Goal: Navigation & Orientation: Find specific page/section

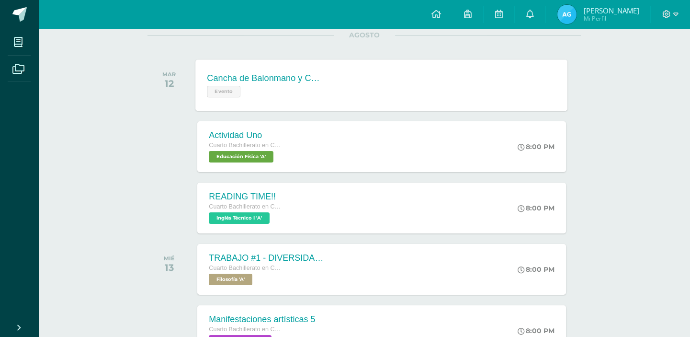
scroll to position [130, 0]
click at [383, 92] on div "Cancha de Balonmano y Contenido Evento Cancha de Balonmano y Contenido Evento C…" at bounding box center [382, 83] width 372 height 51
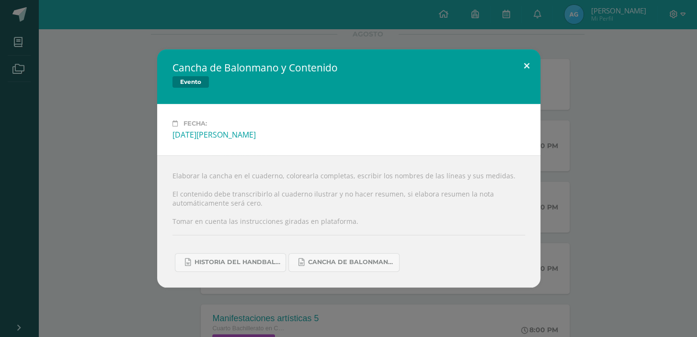
click at [526, 62] on button at bounding box center [526, 65] width 27 height 33
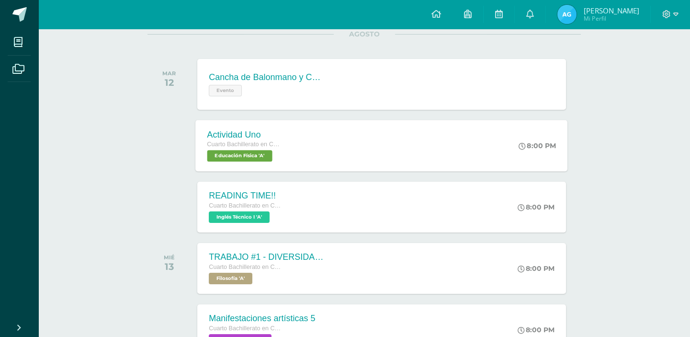
click at [418, 163] on div "Actividad Uno Cuarto Bachillerato en CCLL con Orientación en Diseño Gráfico Edu…" at bounding box center [382, 145] width 372 height 51
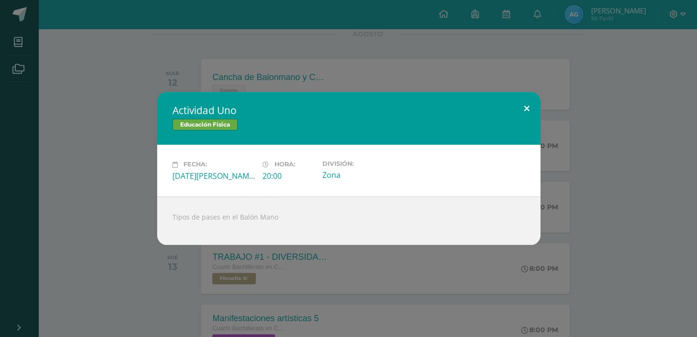
click at [528, 104] on button at bounding box center [526, 108] width 27 height 33
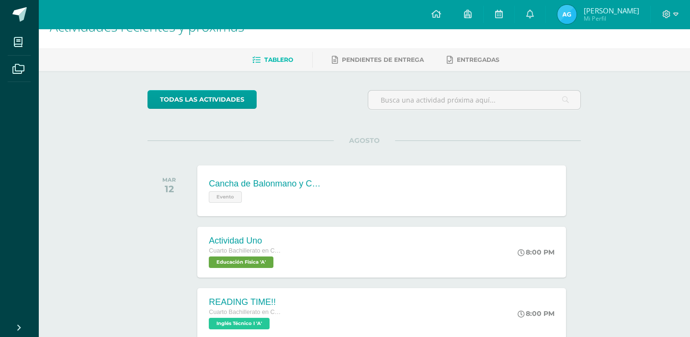
scroll to position [0, 0]
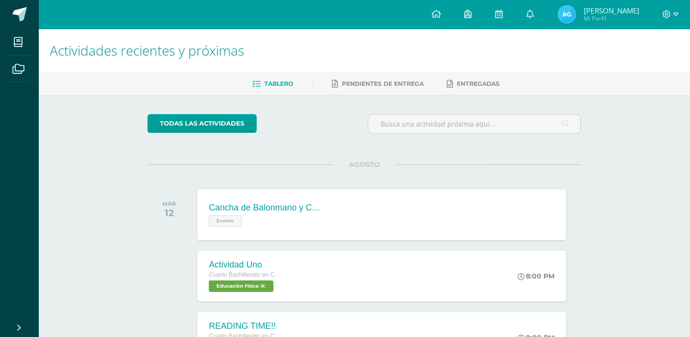
click at [571, 9] on img at bounding box center [567, 14] width 19 height 19
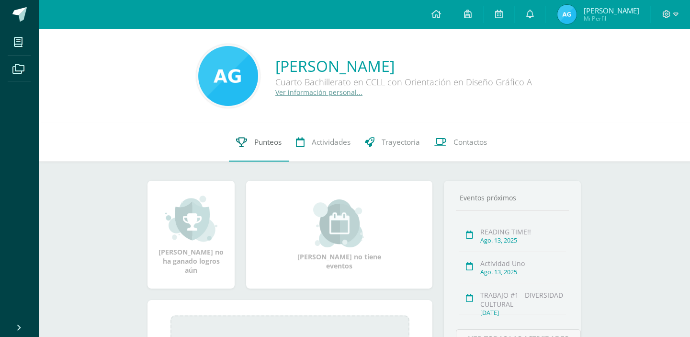
click at [268, 145] on span "Punteos" at bounding box center [267, 142] width 27 height 10
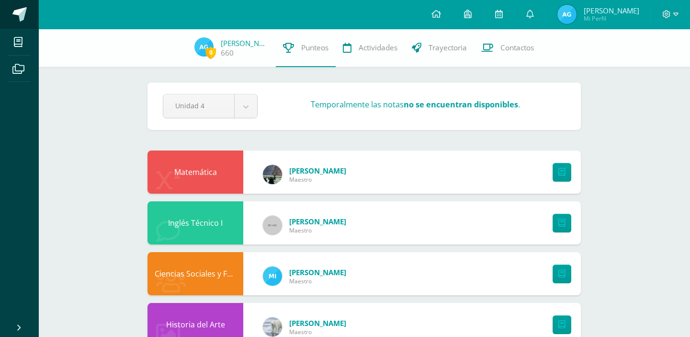
click at [12, 10] on span at bounding box center [19, 14] width 14 height 14
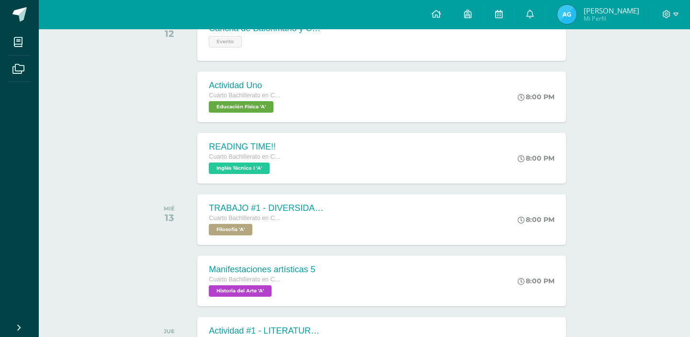
scroll to position [91, 0]
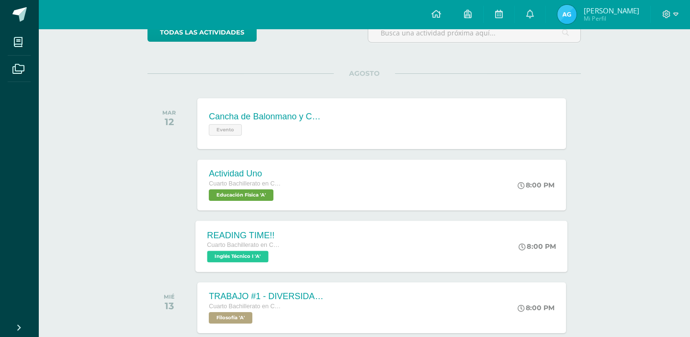
click at [243, 235] on div "READING TIME!!" at bounding box center [243, 235] width 73 height 10
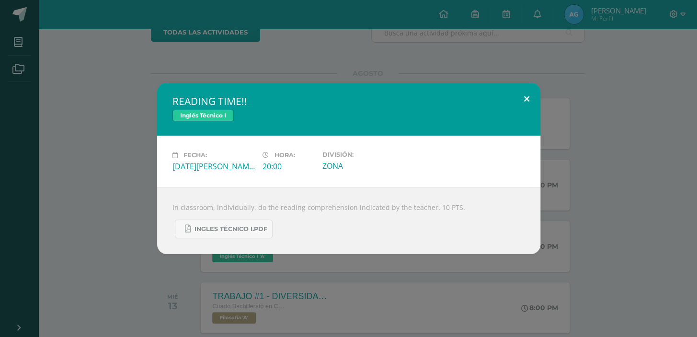
click at [516, 90] on button at bounding box center [526, 99] width 27 height 33
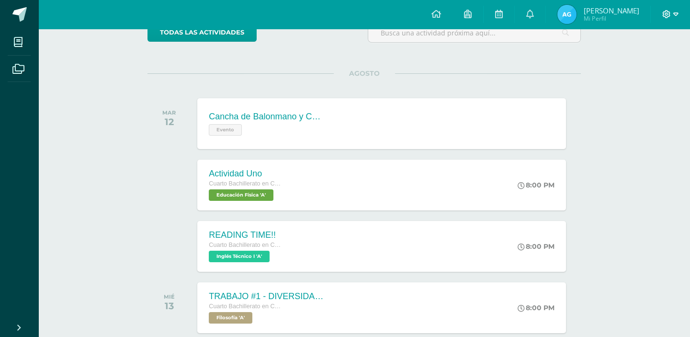
click at [665, 16] on icon at bounding box center [667, 14] width 9 height 9
click at [653, 67] on span "Cerrar sesión" at bounding box center [645, 64] width 43 height 9
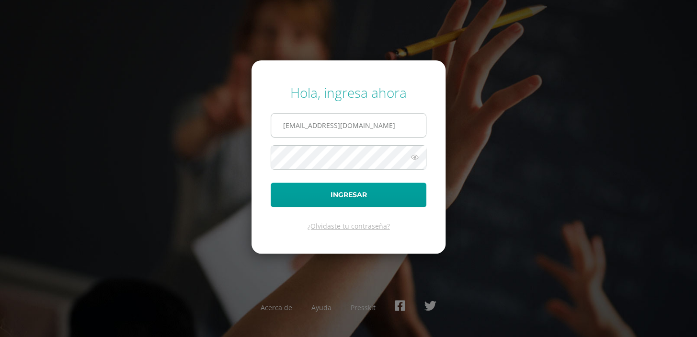
click at [336, 127] on input "660@laestrella.edu.gt" at bounding box center [348, 125] width 155 height 23
type input "267@laestrella.edu.gt"
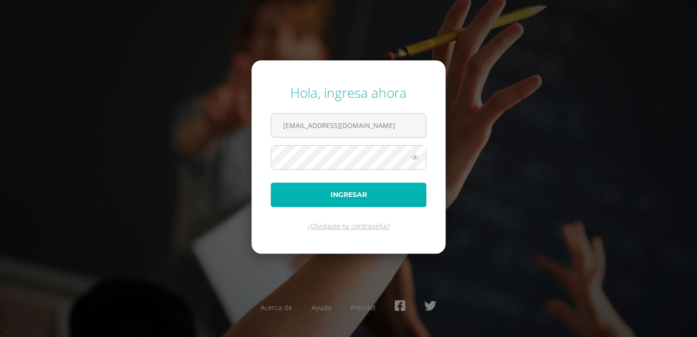
click at [347, 188] on button "Ingresar" at bounding box center [349, 195] width 156 height 24
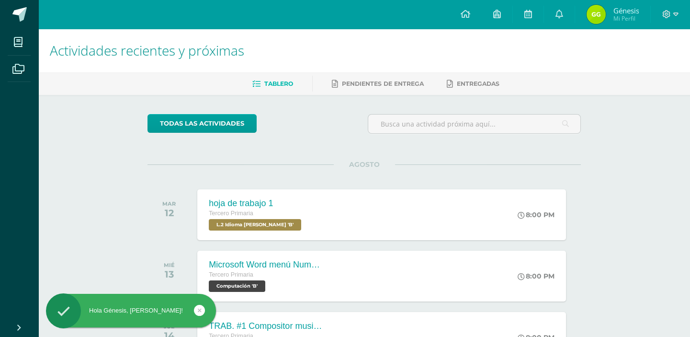
click at [596, 17] on img at bounding box center [596, 14] width 19 height 19
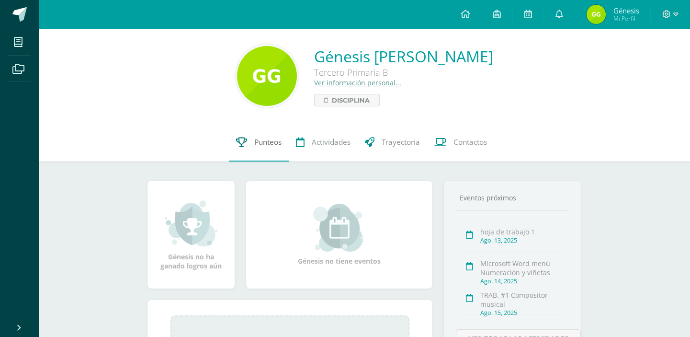
click at [264, 138] on span "Punteos" at bounding box center [267, 142] width 27 height 10
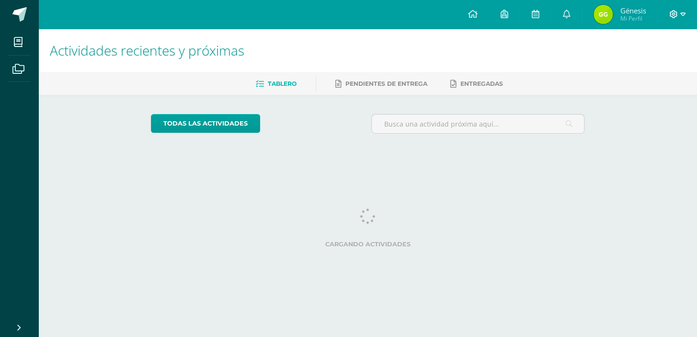
click at [676, 15] on icon at bounding box center [674, 14] width 8 height 8
click at [654, 70] on link "Cerrar sesión" at bounding box center [647, 65] width 76 height 14
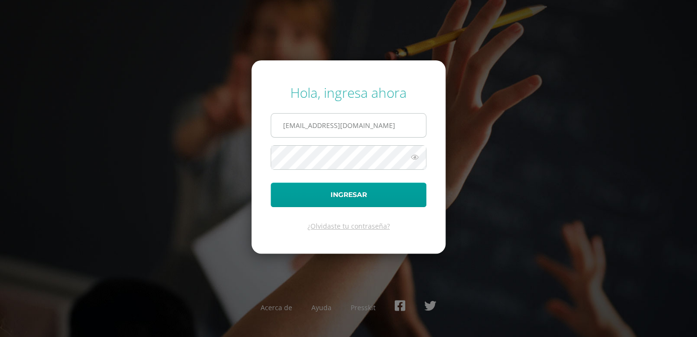
click at [364, 123] on input "267@laestrella.edu.gt" at bounding box center [348, 125] width 155 height 23
type input "660@laestrella.edu.gt"
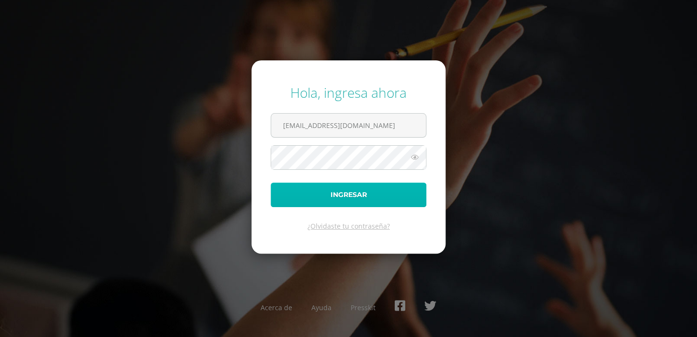
click at [366, 194] on button "Ingresar" at bounding box center [349, 195] width 156 height 24
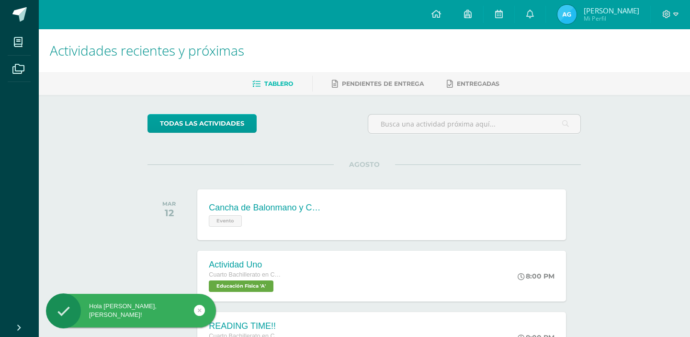
click at [566, 11] on img at bounding box center [567, 14] width 19 height 19
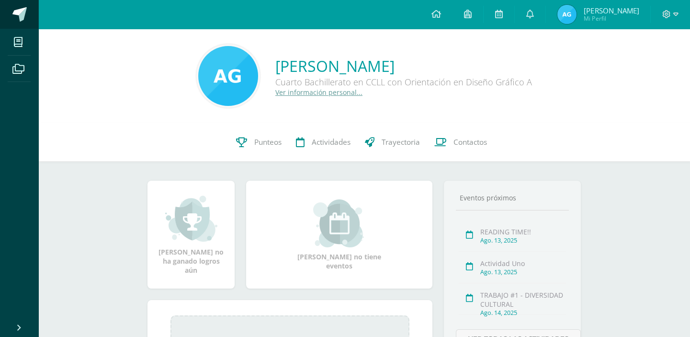
click at [11, 9] on link at bounding box center [19, 14] width 38 height 29
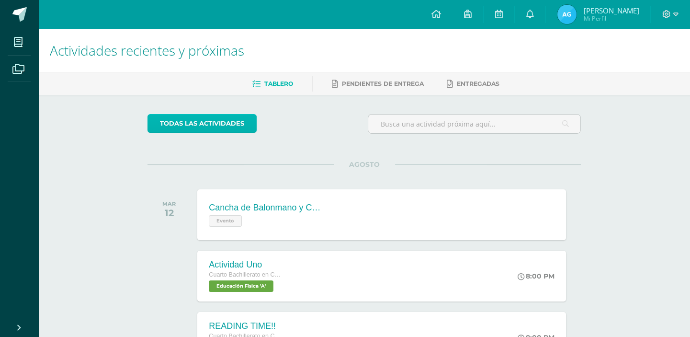
click at [195, 125] on link "todas las Actividades" at bounding box center [202, 123] width 109 height 19
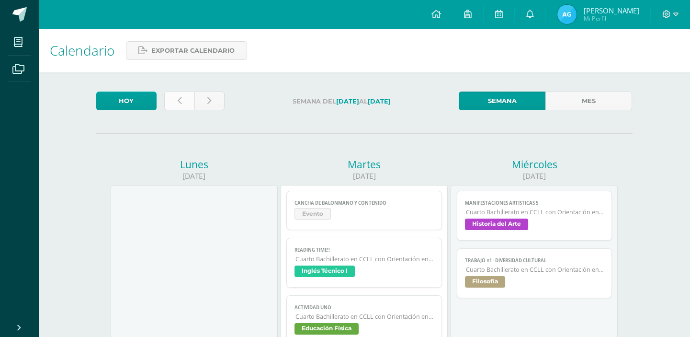
click at [181, 101] on link at bounding box center [179, 100] width 30 height 19
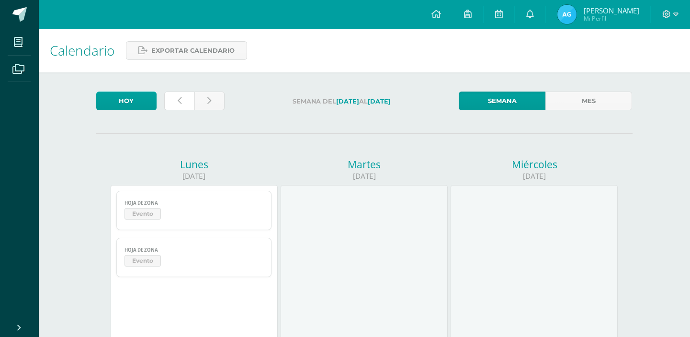
click at [182, 101] on link at bounding box center [179, 100] width 30 height 19
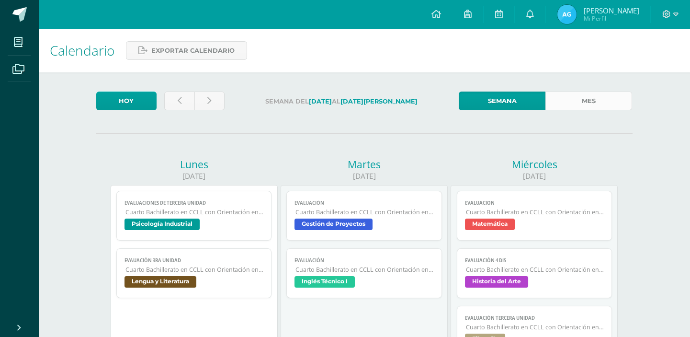
click at [573, 104] on link "Mes" at bounding box center [589, 100] width 87 height 19
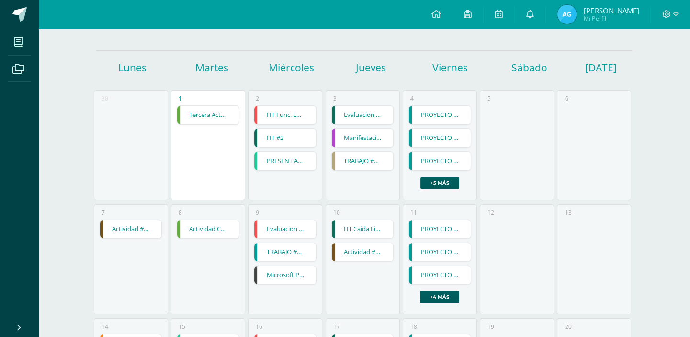
scroll to position [34, 0]
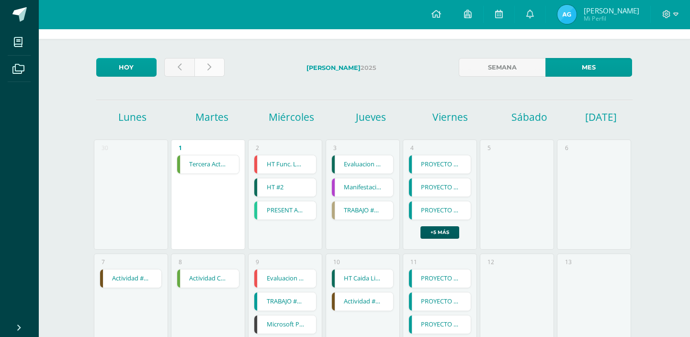
click at [203, 60] on link at bounding box center [209, 67] width 30 height 19
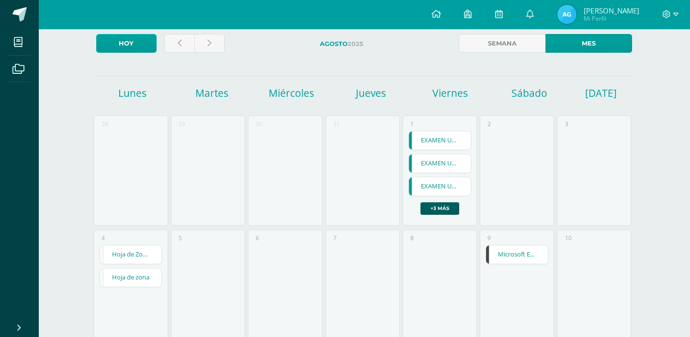
scroll to position [217, 0]
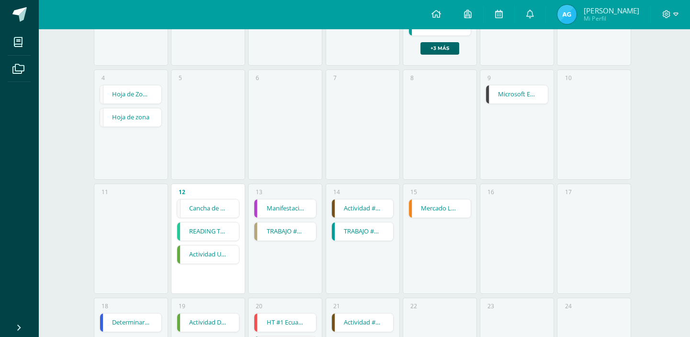
click at [433, 49] on link "+3 más" at bounding box center [440, 48] width 39 height 12
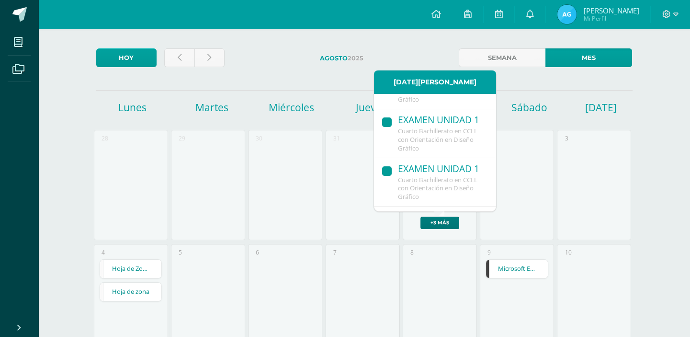
scroll to position [172, 0]
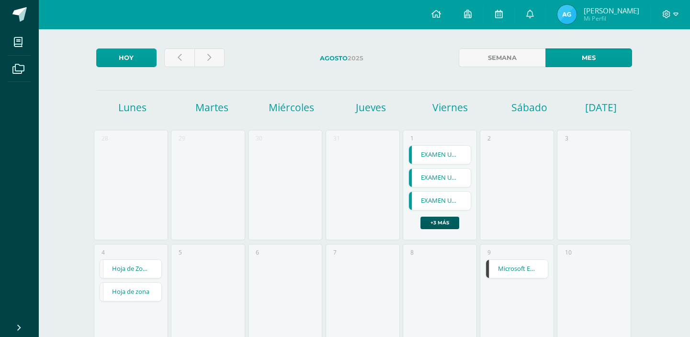
click at [519, 194] on div "2" at bounding box center [517, 185] width 74 height 110
